Goal: Task Accomplishment & Management: Use online tool/utility

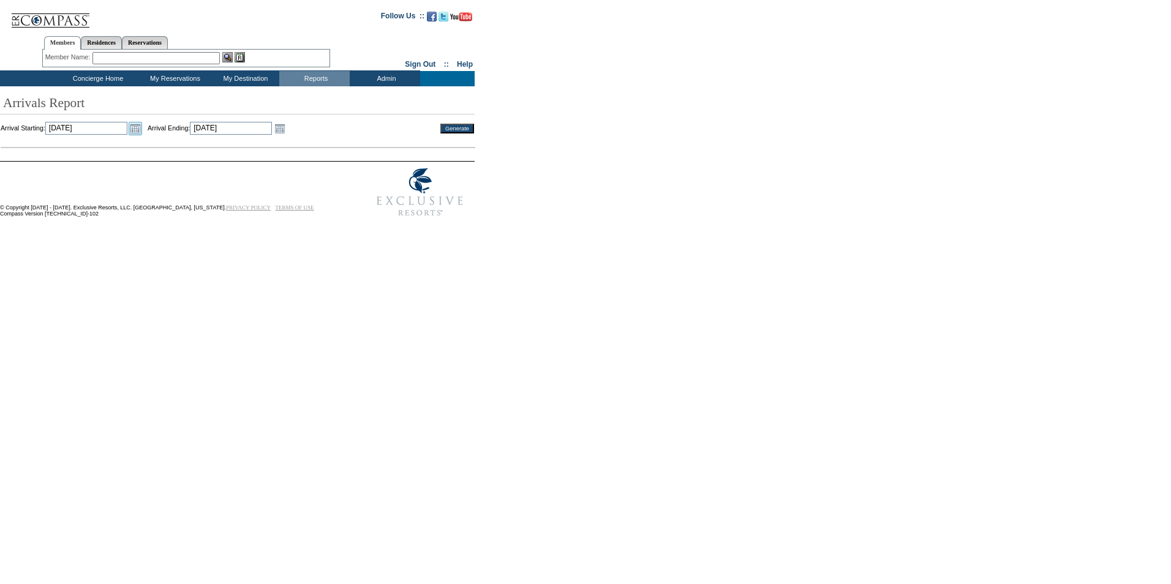
click at [142, 131] on link "Open the calendar popup." at bounding box center [135, 128] width 13 height 13
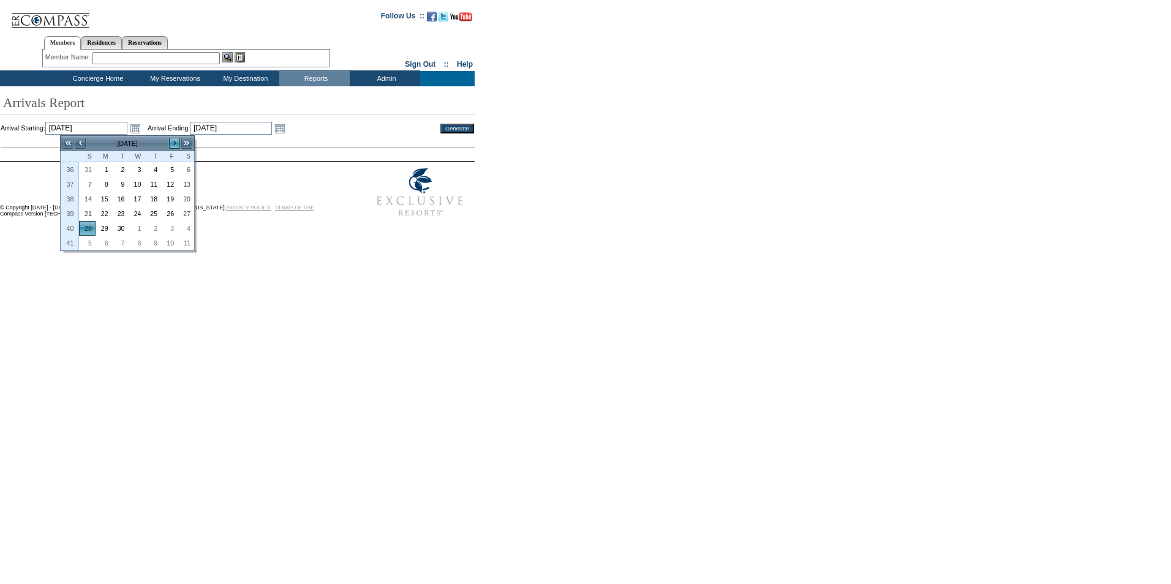
click at [177, 146] on link ">" at bounding box center [174, 143] width 12 height 12
click at [142, 173] on link "1" at bounding box center [136, 169] width 15 height 13
type input "2025-10-01"
type input "10/1/2025"
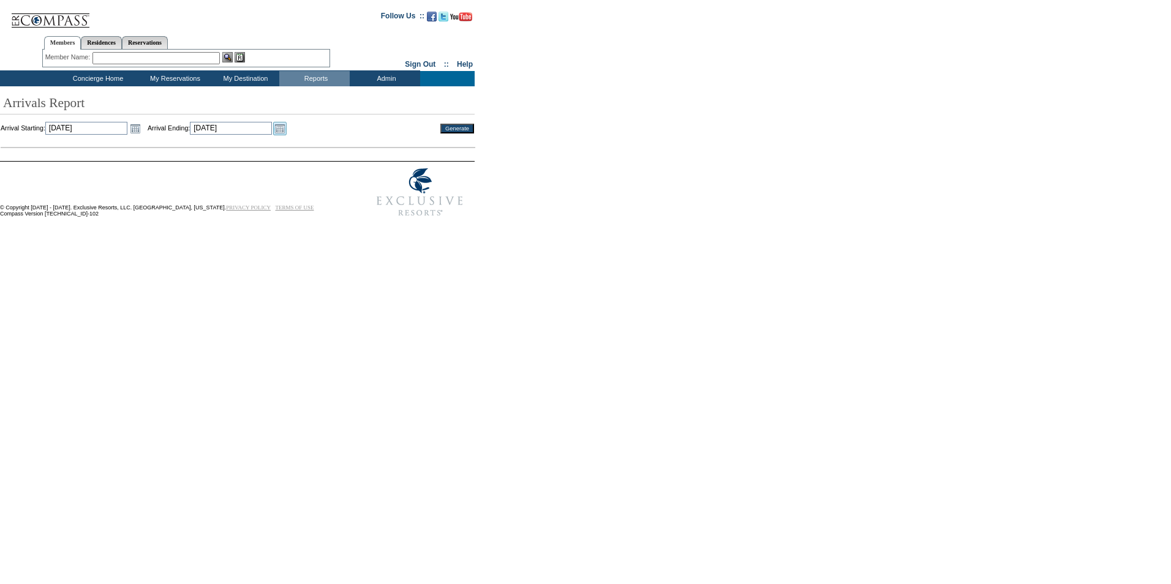
click at [287, 130] on link "Open the calendar popup." at bounding box center [279, 128] width 13 height 13
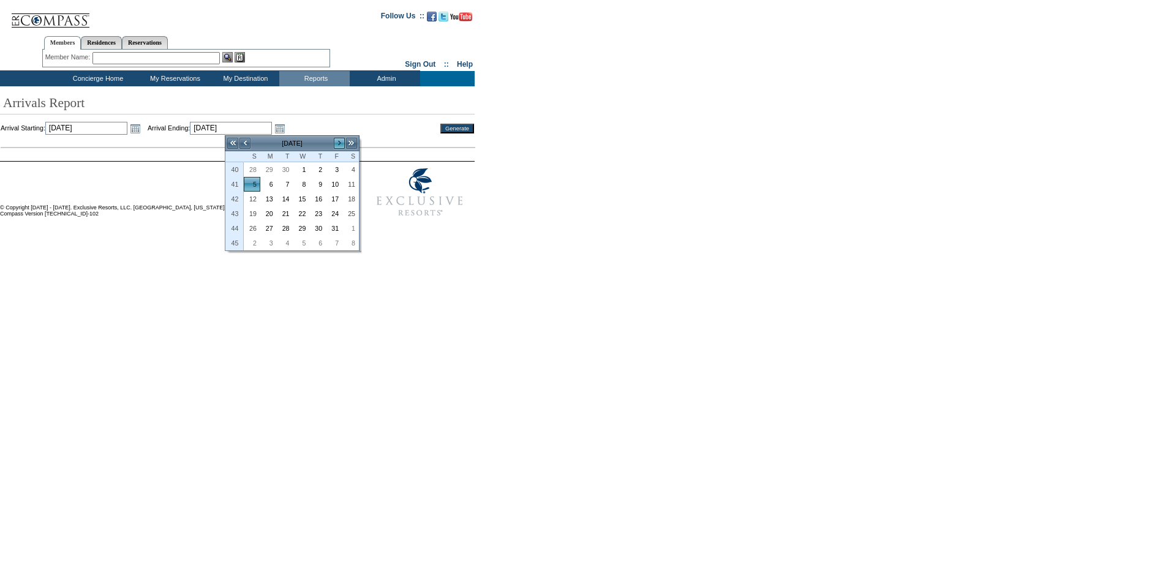
click at [340, 142] on link ">" at bounding box center [339, 143] width 12 height 12
click at [243, 144] on link "<" at bounding box center [245, 143] width 12 height 12
click at [339, 230] on link "31" at bounding box center [334, 228] width 15 height 13
type input "2025-10-31"
type input "10/31/2025"
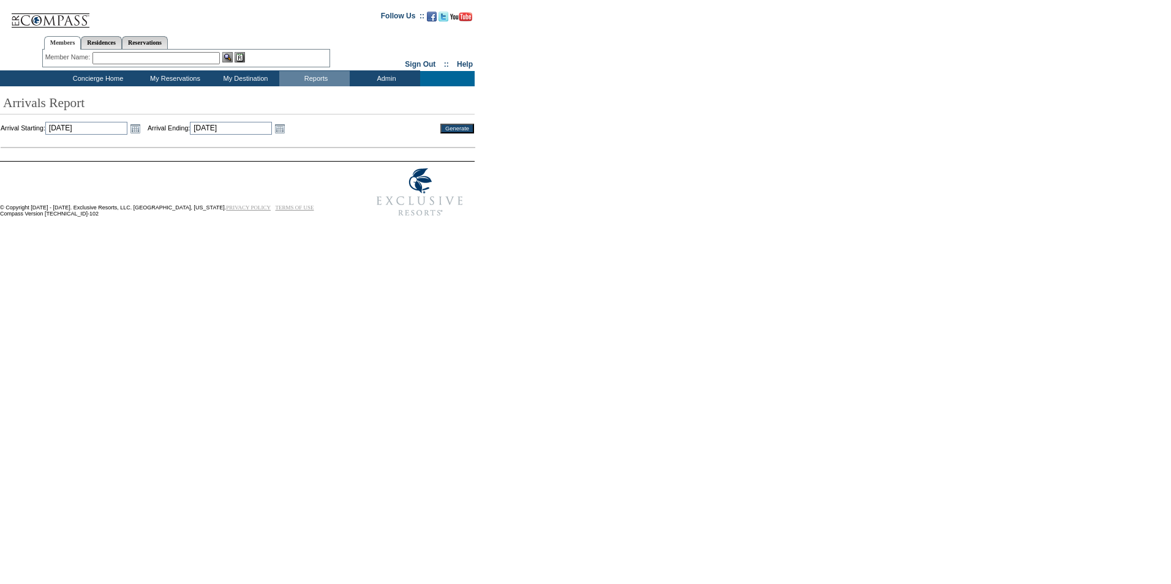
click at [447, 128] on input "Generate" at bounding box center [457, 129] width 34 height 10
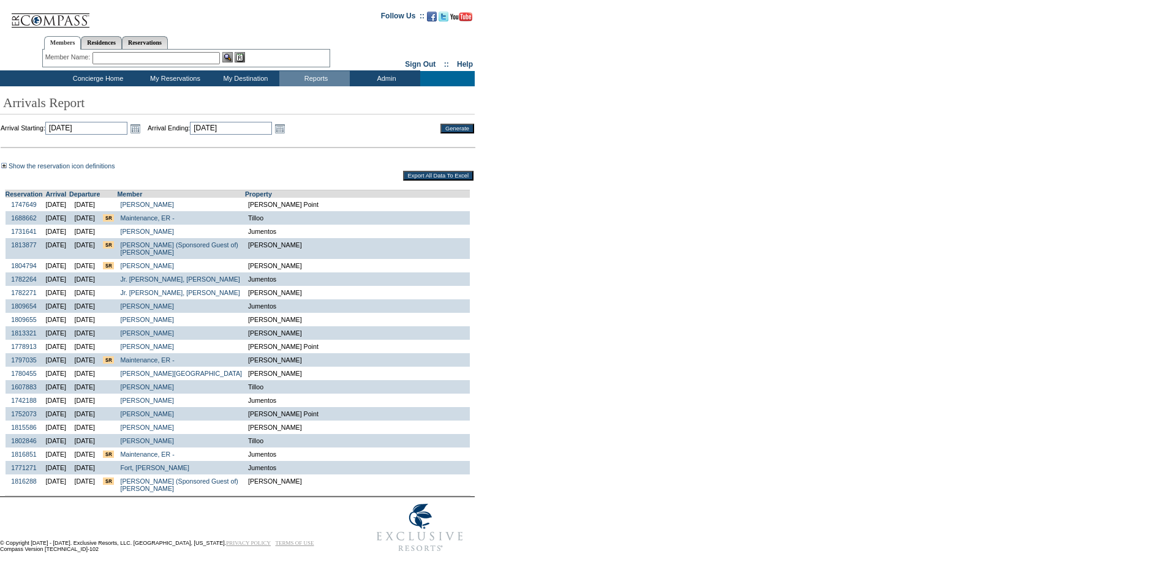
click at [436, 178] on input "Export All Data To Excel" at bounding box center [438, 176] width 70 height 10
click at [142, 129] on link "Open the calendar popup." at bounding box center [135, 128] width 13 height 13
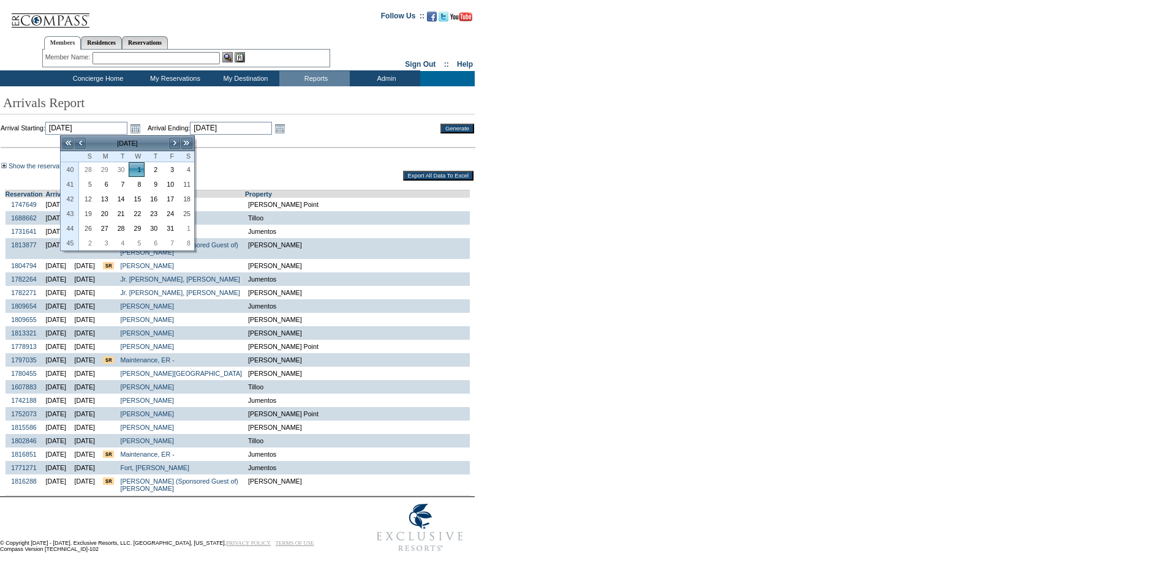
click at [167, 140] on td "October 2025" at bounding box center [127, 143] width 82 height 13
click at [142, 123] on link "Open the calendar popup." at bounding box center [135, 128] width 13 height 13
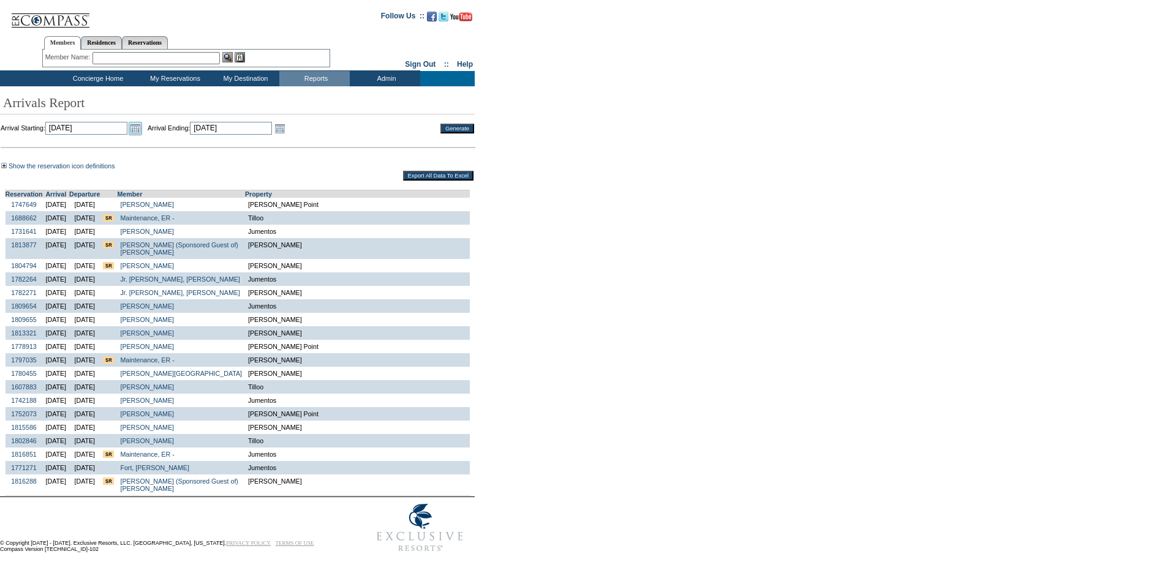
click at [142, 132] on link "Open the calendar popup." at bounding box center [135, 128] width 13 height 13
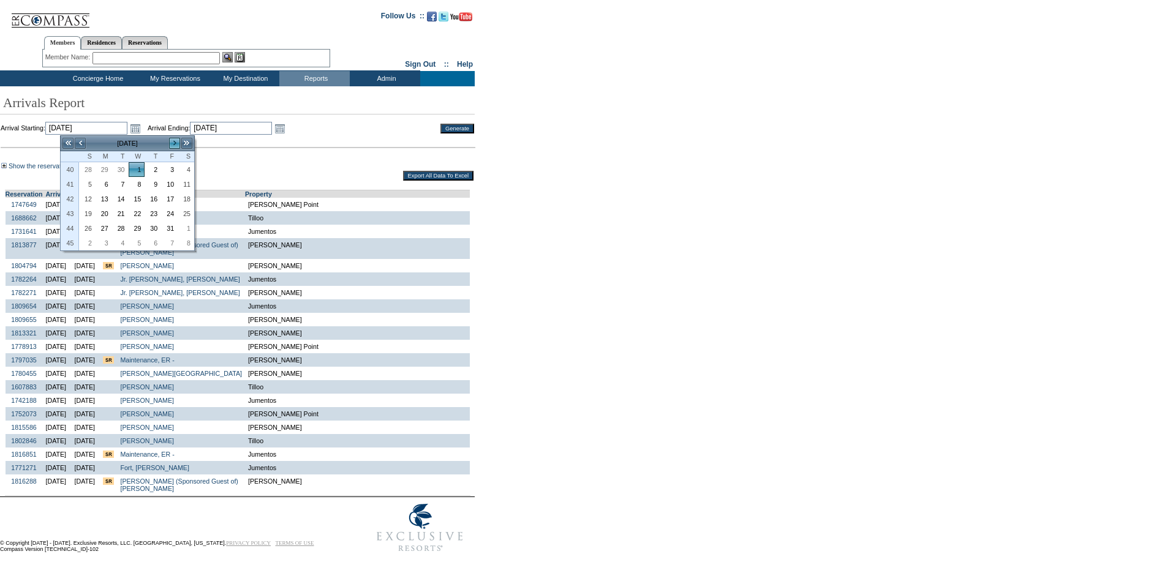
click at [178, 143] on link ">" at bounding box center [174, 143] width 12 height 12
click at [184, 168] on link "1" at bounding box center [185, 169] width 15 height 13
type input "[DATE]"
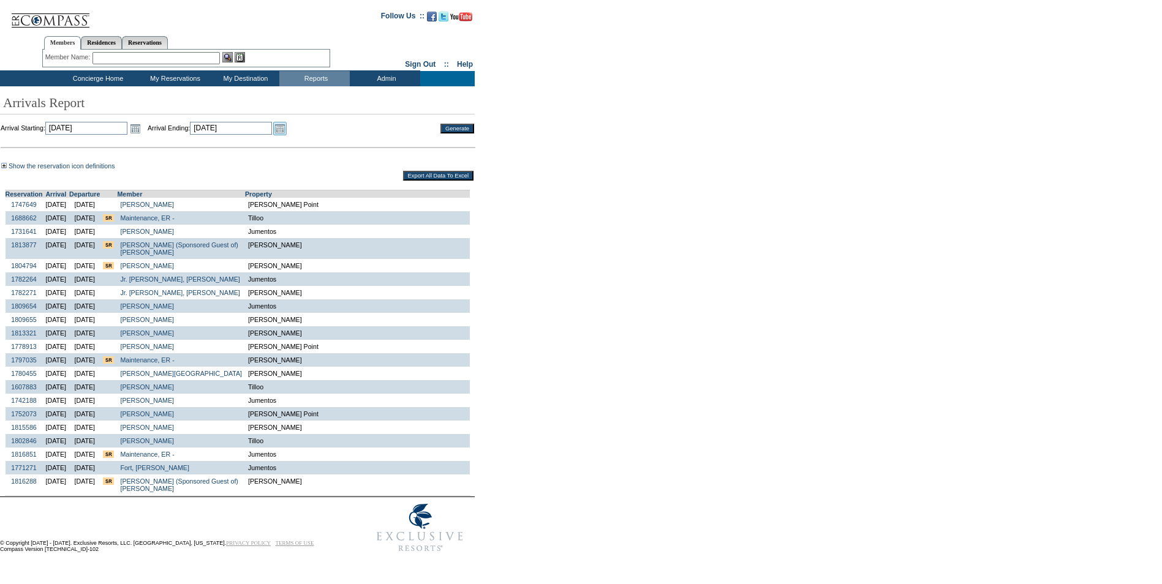
click at [287, 134] on link "Open the calendar popup." at bounding box center [279, 128] width 13 height 13
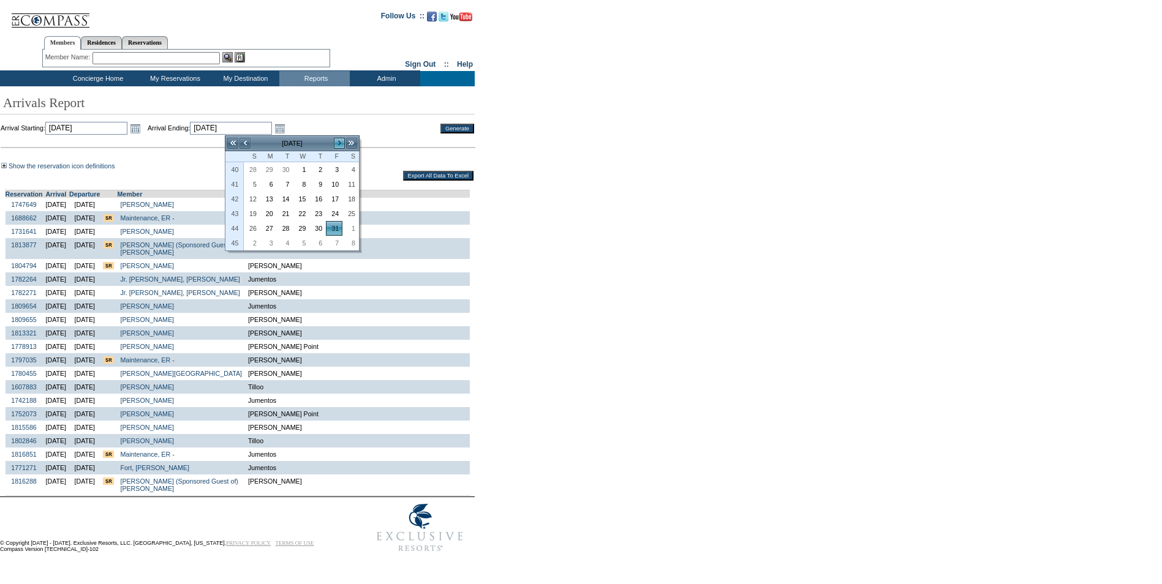
click at [340, 146] on link ">" at bounding box center [339, 143] width 12 height 12
click at [257, 244] on link "30" at bounding box center [251, 242] width 15 height 13
type input "[DATE]"
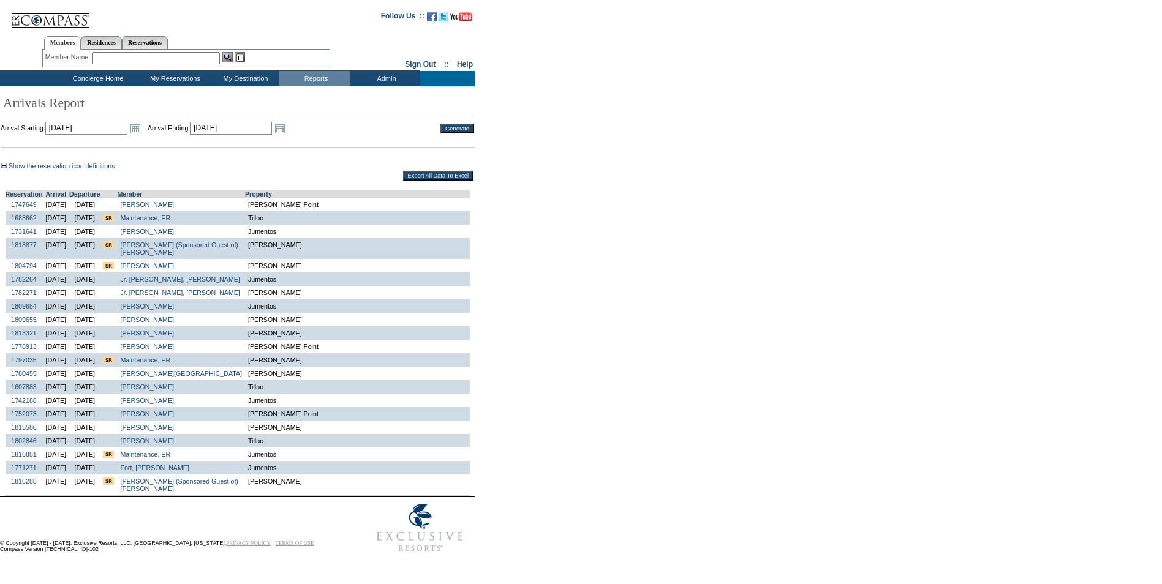
click at [443, 124] on input "Generate" at bounding box center [457, 129] width 34 height 10
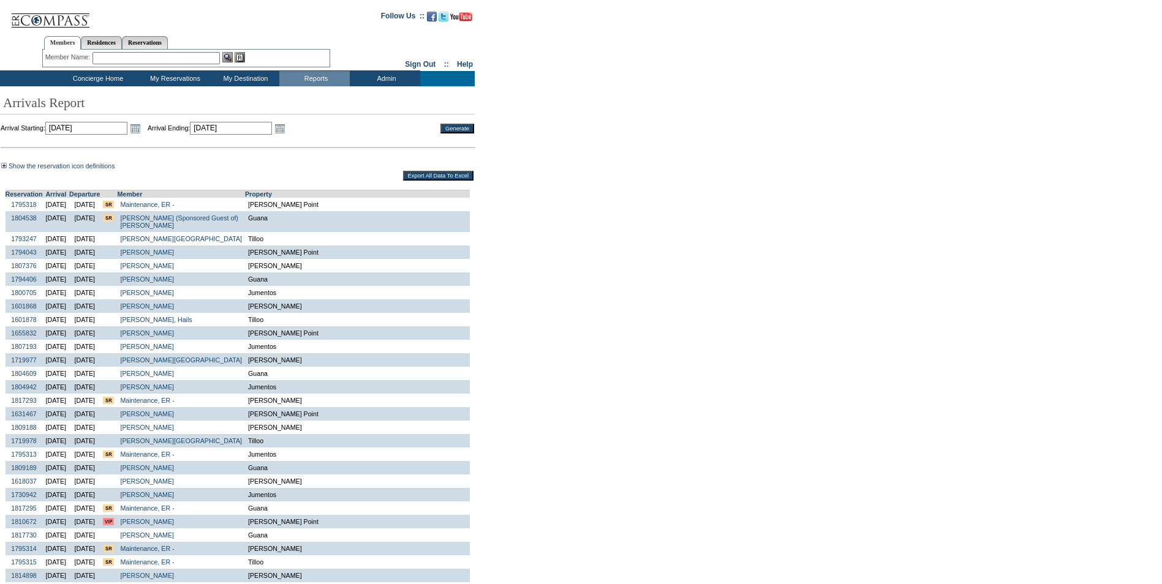
click at [442, 181] on input "Export All Data To Excel" at bounding box center [438, 176] width 70 height 10
